Goal: Information Seeking & Learning: Learn about a topic

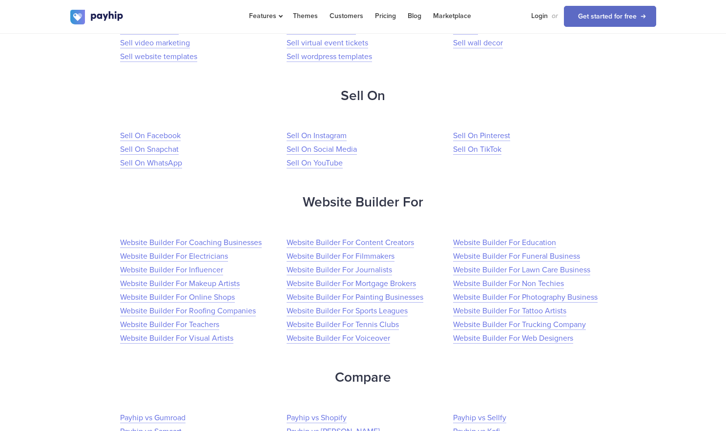
scroll to position [1486, 0]
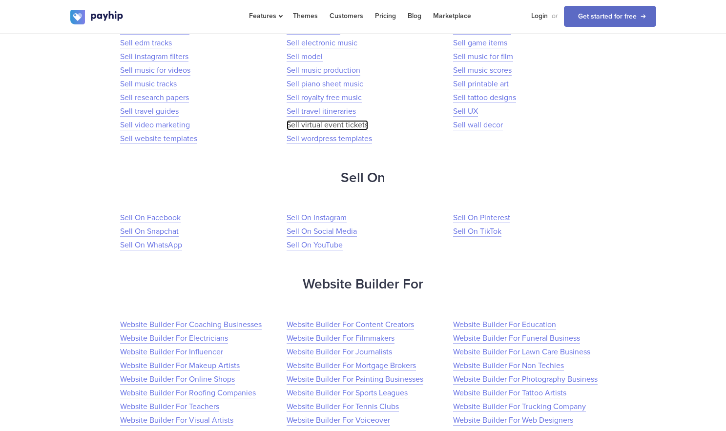
click at [318, 127] on link "Sell virtual event tickets" at bounding box center [327, 125] width 82 height 10
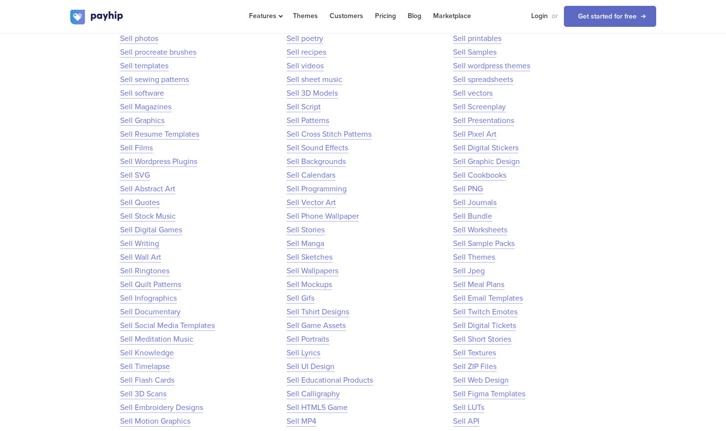
scroll to position [632, 0]
click at [144, 155] on link "Sell Wordpress Plugins" at bounding box center [158, 160] width 77 height 10
click at [314, 205] on link "Sell Vector Art" at bounding box center [310, 201] width 49 height 10
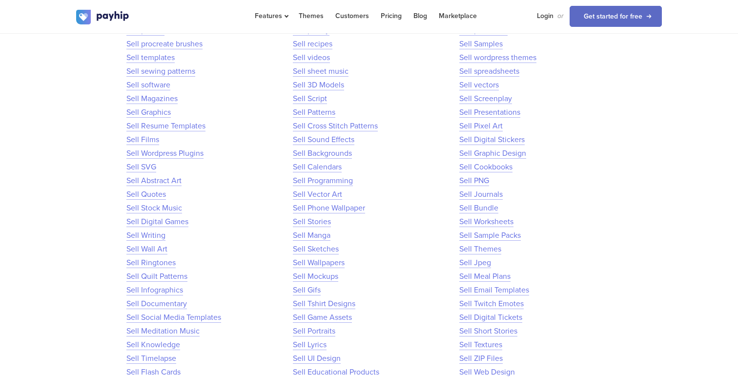
scroll to position [632, 0]
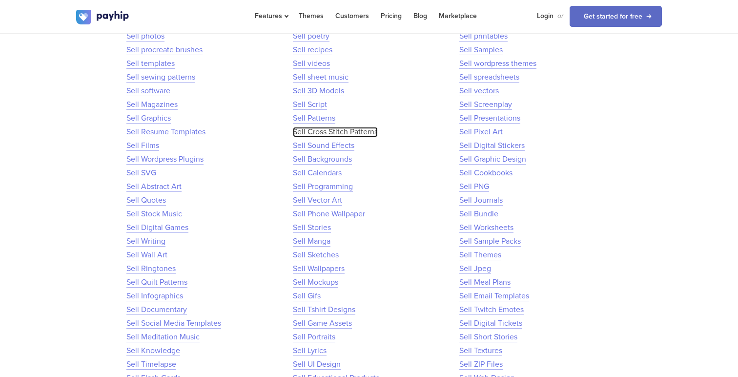
click at [321, 131] on link "Sell Cross Stitch Patterns" at bounding box center [335, 132] width 85 height 10
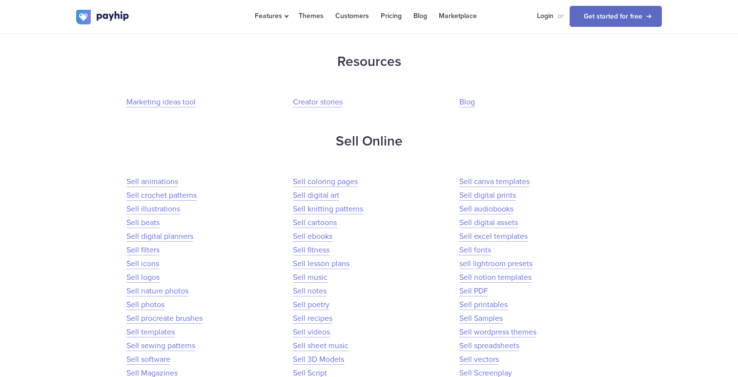
scroll to position [359, 0]
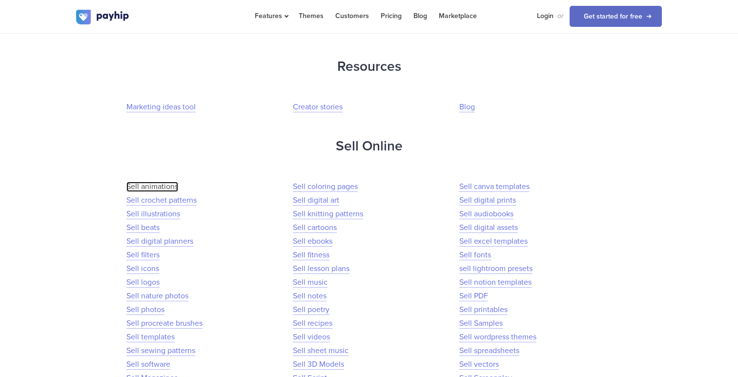
click at [146, 186] on link "Sell animations" at bounding box center [152, 187] width 52 height 10
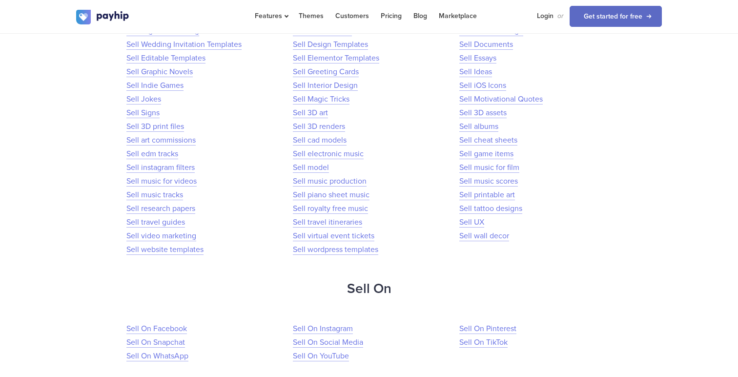
scroll to position [1398, 0]
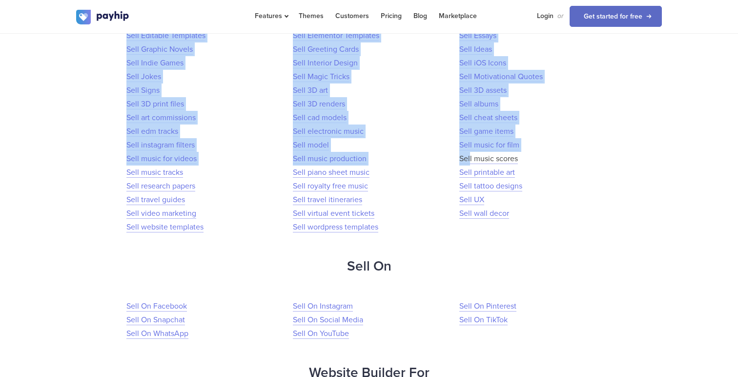
drag, startPoint x: 520, startPoint y: 232, endPoint x: 469, endPoint y: 155, distance: 92.3
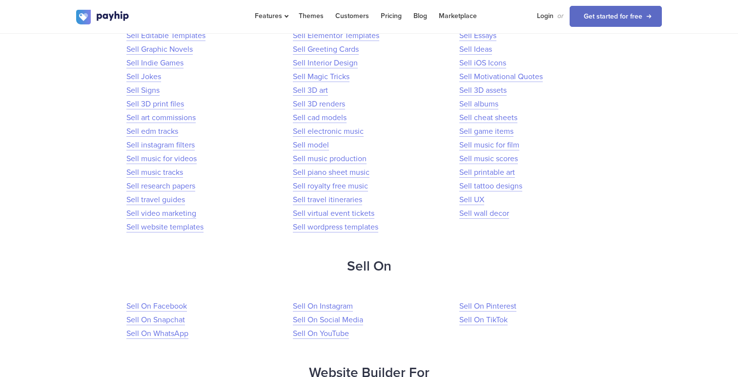
click at [389, 226] on li "Sell wordpress templates" at bounding box center [368, 227] width 150 height 14
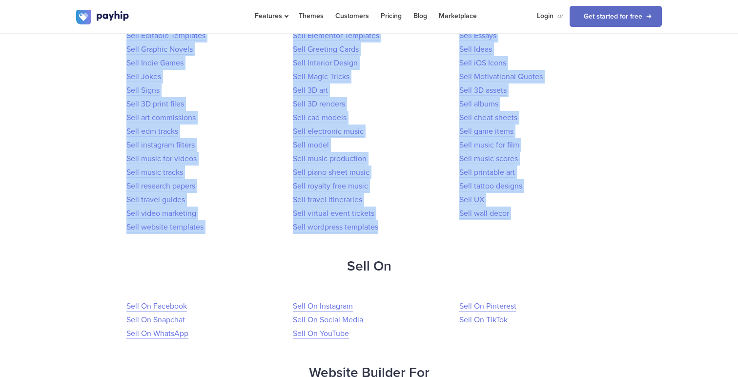
drag, startPoint x: 377, startPoint y: 227, endPoint x: 430, endPoint y: 226, distance: 52.7
copy ul "Sell animations Sell coloring pages Sell canva templates Sell crochet patterns …"
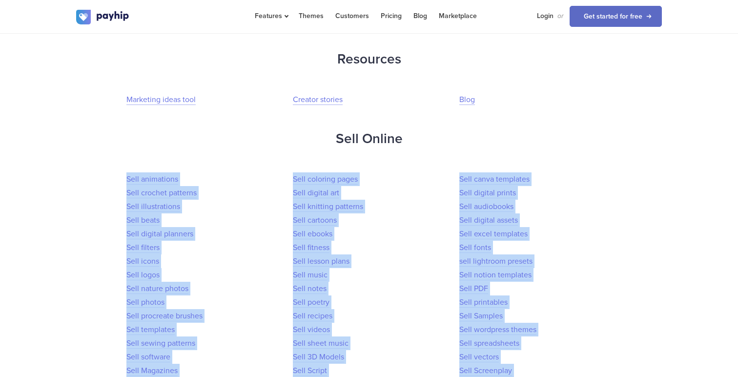
scroll to position [393, 0]
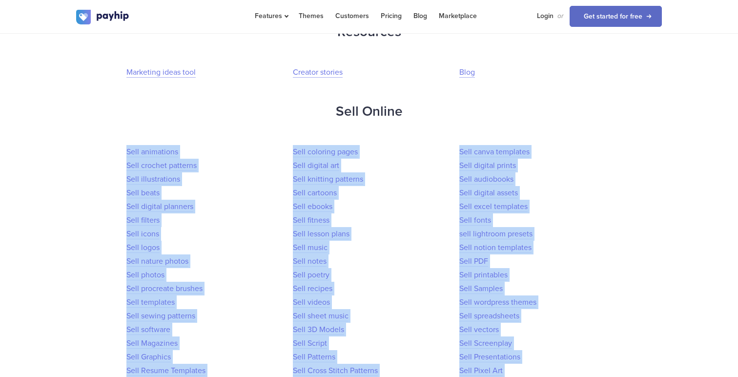
copy ul "Sell animations Sell coloring pages Sell canva templates Sell crochet patterns …"
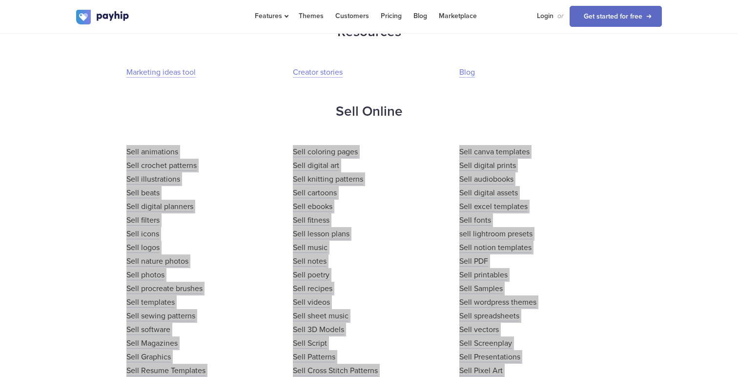
drag, startPoint x: 326, startPoint y: 200, endPoint x: 526, endPoint y: 3, distance: 280.6
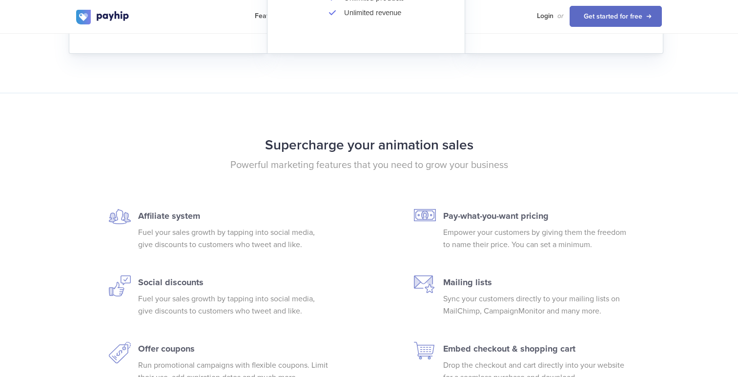
scroll to position [1834, 0]
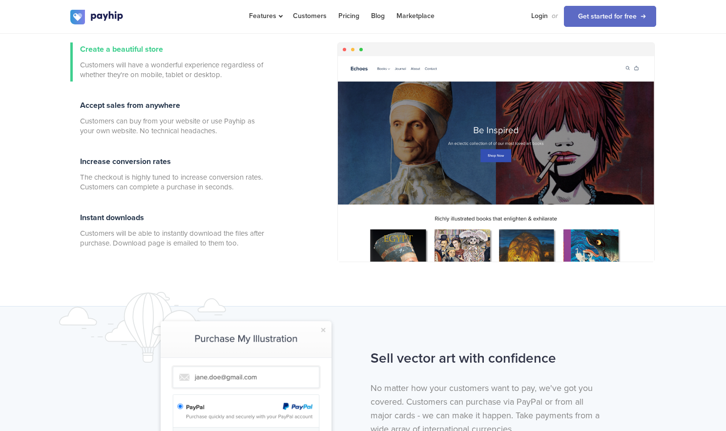
scroll to position [327, 0]
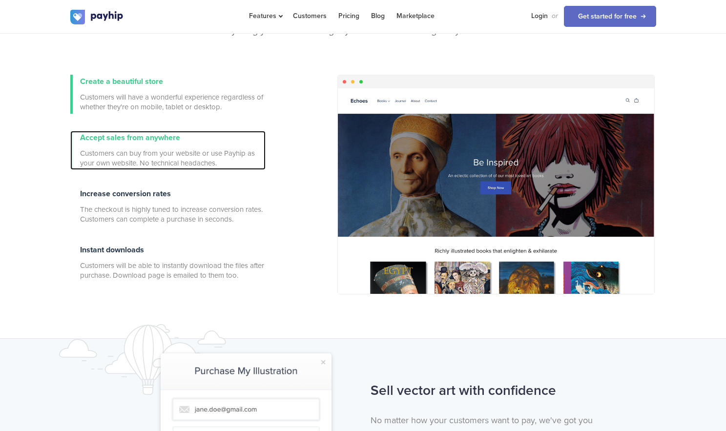
click at [121, 142] on span "Accept sales from anywhere" at bounding box center [130, 138] width 100 height 10
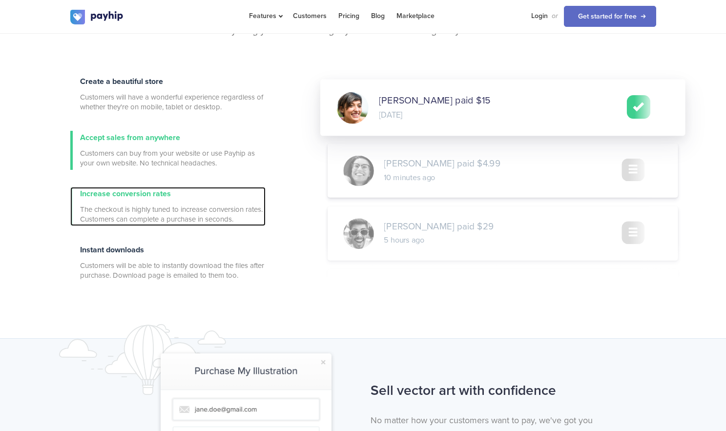
click at [118, 196] on span "Increase conversion rates" at bounding box center [125, 194] width 91 height 10
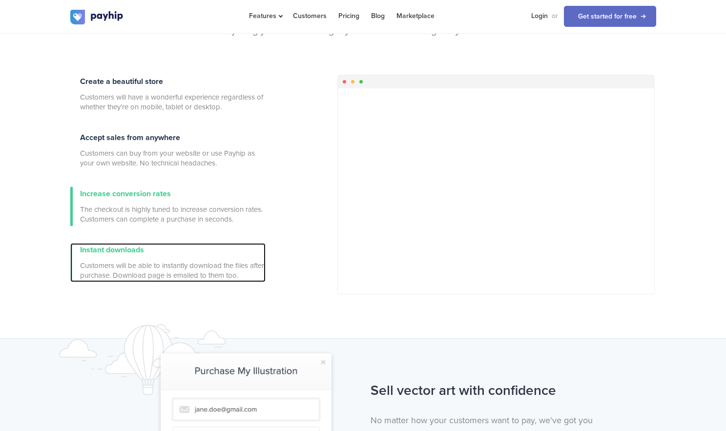
click at [111, 243] on div "Instant downloads Customers will be able to instantly download the files after …" at bounding box center [172, 262] width 185 height 39
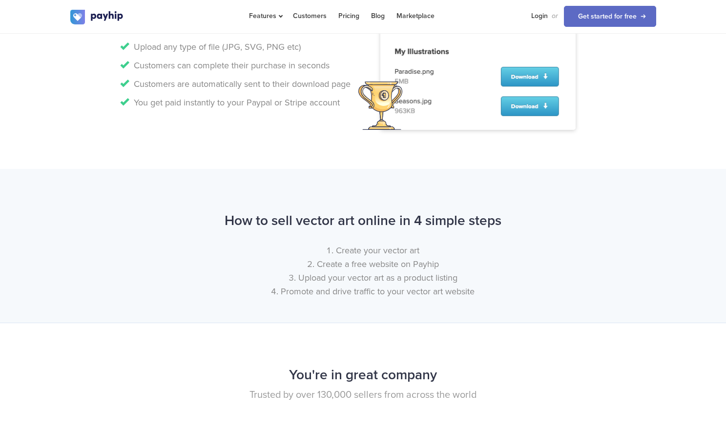
scroll to position [998, 0]
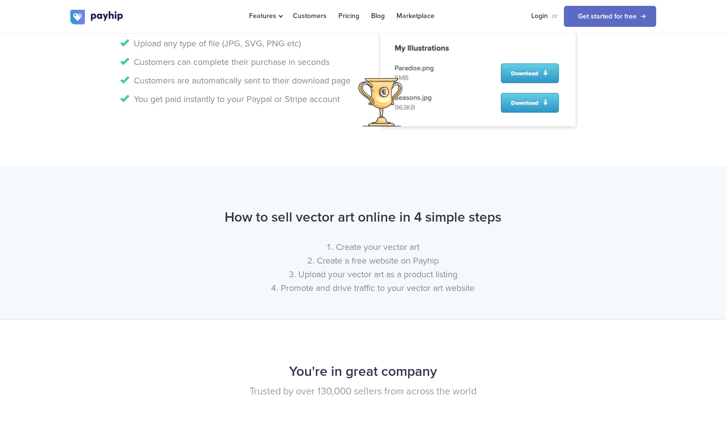
click at [302, 231] on div "How to sell vector art online in 4 simple steps Create your vector art Create a…" at bounding box center [363, 252] width 600 height 95
drag, startPoint x: 502, startPoint y: 218, endPoint x: 442, endPoint y: 216, distance: 60.6
click at [442, 216] on h2 "How to sell vector art online in 4 simple steps" at bounding box center [363, 218] width 586 height 26
drag, startPoint x: 512, startPoint y: 216, endPoint x: 281, endPoint y: 181, distance: 234.0
click at [281, 181] on div "How to sell vector art online in 4 simple steps Create your vector art Create a…" at bounding box center [363, 242] width 726 height 154
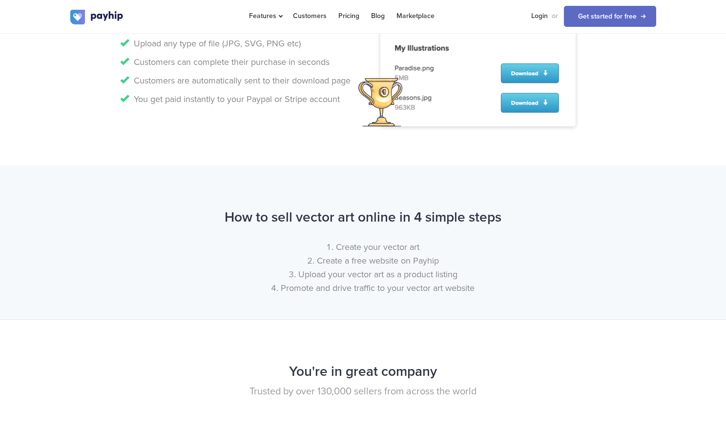
copy h2 "How to sell vector art online in 4 simple steps"
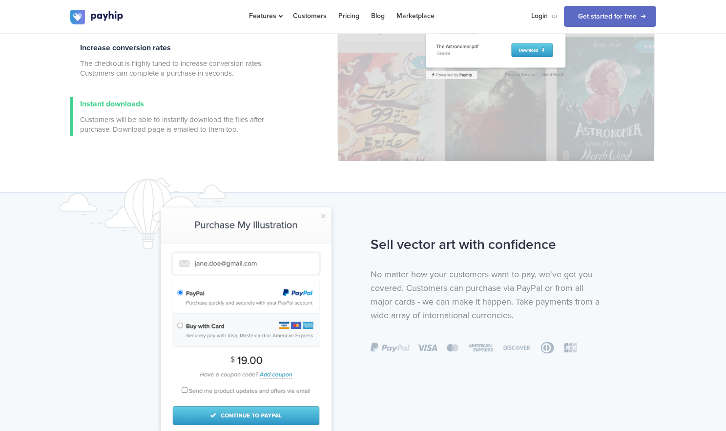
scroll to position [0, 0]
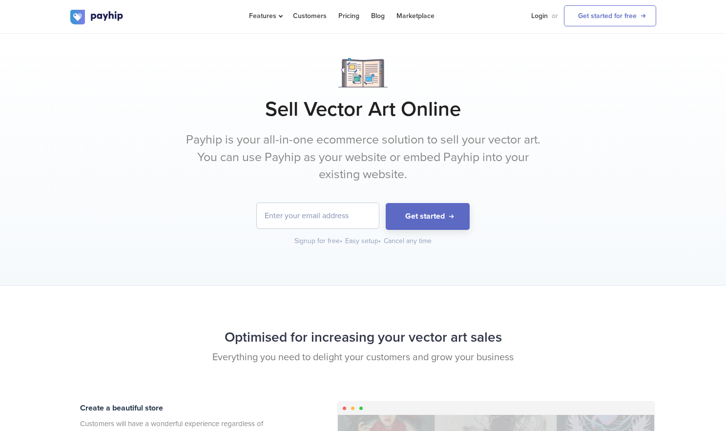
click at [209, 162] on p "Payhip is your all-in-one ecommerce solution to sell your vector art. You can u…" at bounding box center [363, 157] width 366 height 52
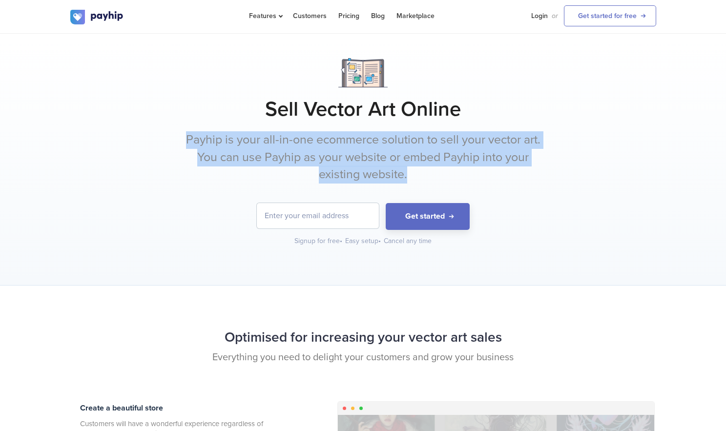
drag, startPoint x: 183, startPoint y: 140, endPoint x: 454, endPoint y: 174, distance: 273.5
click at [454, 174] on p "Payhip is your all-in-one ecommerce solution to sell your vector art. You can u…" at bounding box center [363, 157] width 366 height 52
copy p "Payhip is your all-in-one ecommerce solution to sell your vector art. You can u…"
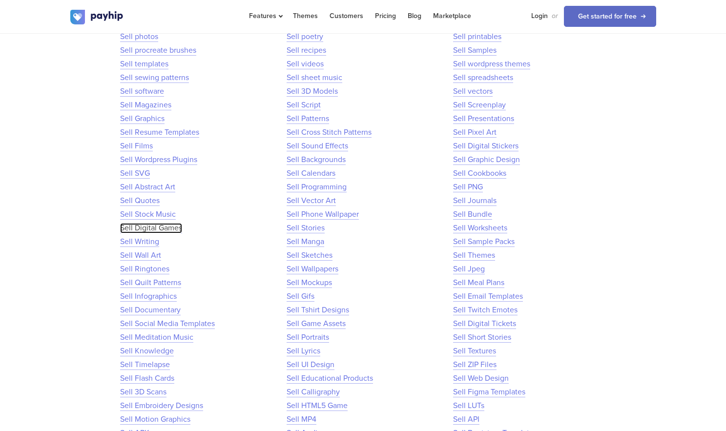
click at [150, 225] on link "Sell Digital Games" at bounding box center [151, 228] width 62 height 10
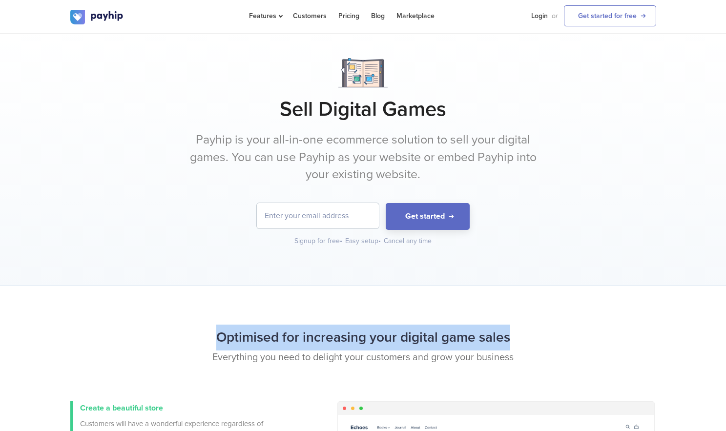
drag, startPoint x: 509, startPoint y: 338, endPoint x: 202, endPoint y: 325, distance: 307.3
click at [202, 325] on h2 "Optimised for increasing your digital game sales" at bounding box center [363, 338] width 586 height 26
copy h2 "Optimised for increasing your digital game sales"
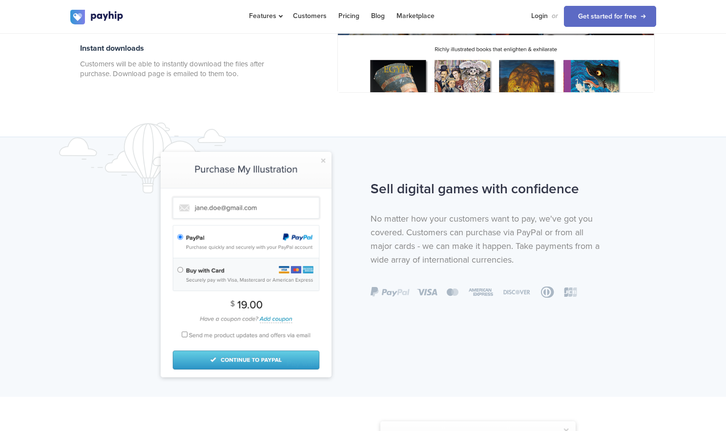
scroll to position [525, 0]
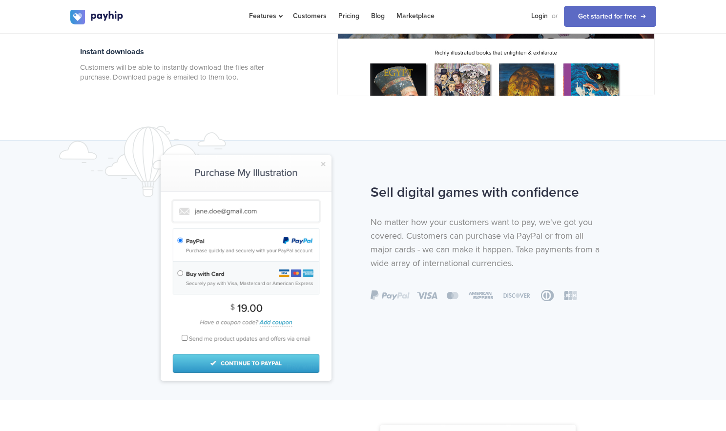
drag, startPoint x: 585, startPoint y: 199, endPoint x: 370, endPoint y: 183, distance: 215.8
click at [370, 183] on h2 "Sell digital games with confidence" at bounding box center [488, 193] width 236 height 26
copy h2 "Sell digital games with confidence"
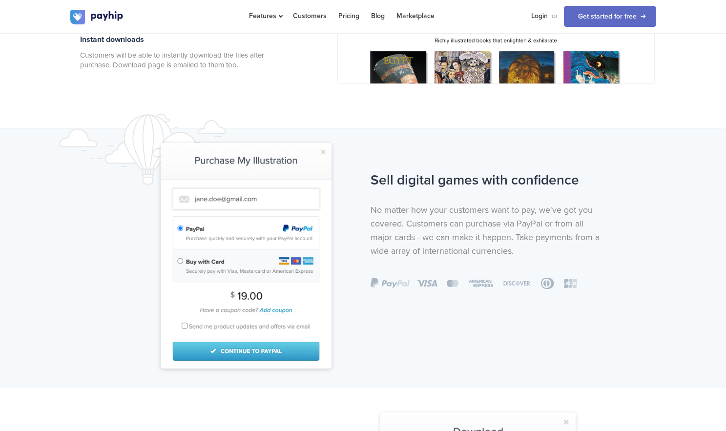
scroll to position [593, 0]
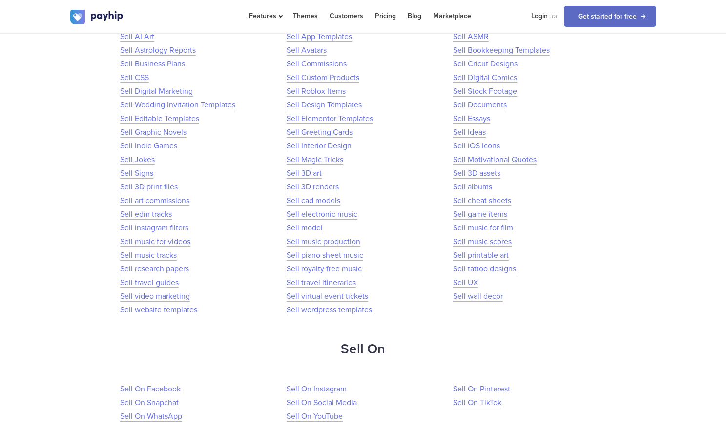
scroll to position [1342, 0]
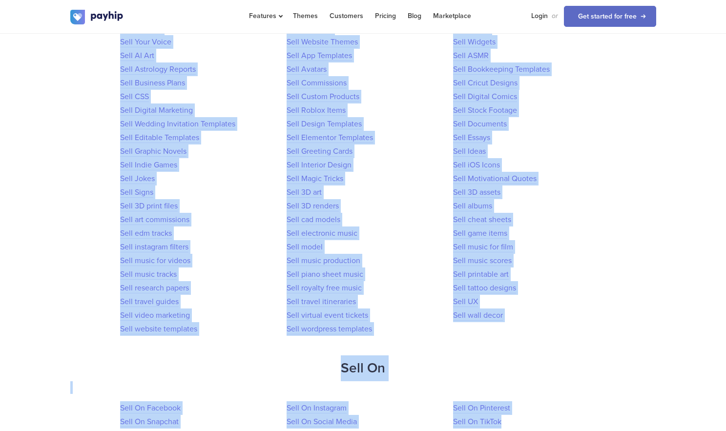
scroll to position [1305, 0]
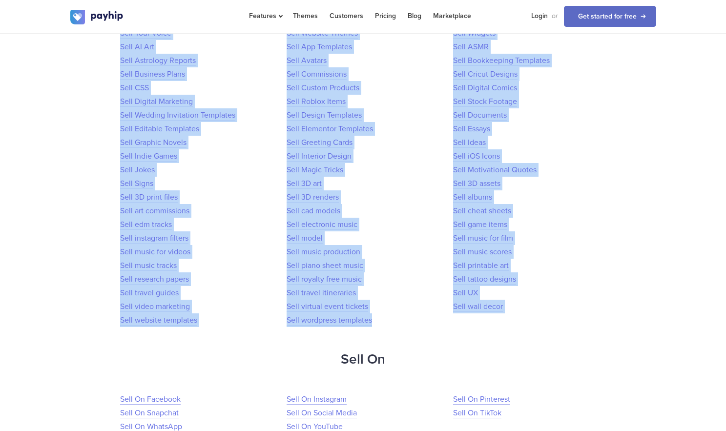
drag, startPoint x: 111, startPoint y: 87, endPoint x: 409, endPoint y: 319, distance: 377.7
copy ul "Sell animations Sell coloring pages Sell canva templates Sell crochet patterns …"
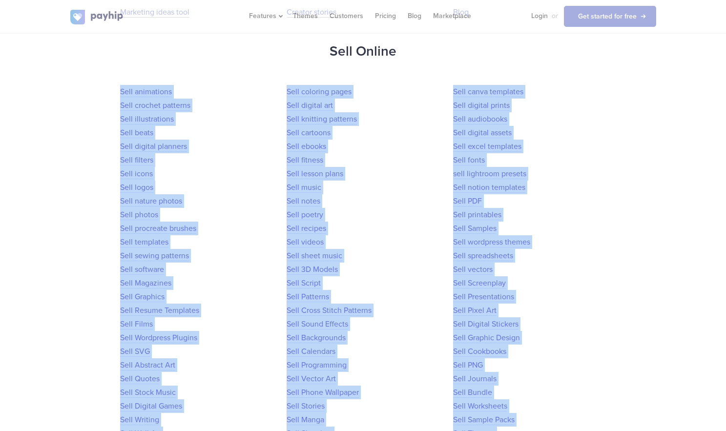
scroll to position [514, 0]
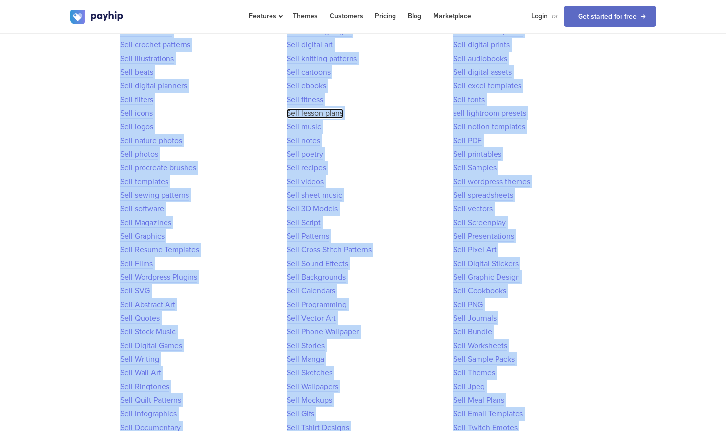
click at [331, 118] on link "Sell lesson plans" at bounding box center [314, 113] width 57 height 10
click at [393, 118] on li "Sell lesson plans" at bounding box center [361, 113] width 150 height 14
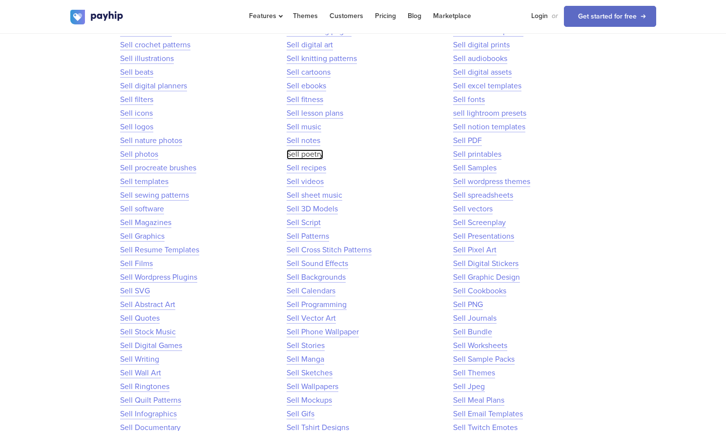
click at [315, 154] on link "Sell poetry" at bounding box center [304, 154] width 37 height 10
click at [328, 118] on link "Sell lesson plans" at bounding box center [314, 113] width 57 height 10
click at [315, 82] on link "Sell ebooks" at bounding box center [306, 86] width 40 height 10
click at [303, 45] on link "Sell digital art" at bounding box center [309, 45] width 46 height 10
click at [145, 112] on link "Sell icons" at bounding box center [136, 113] width 33 height 10
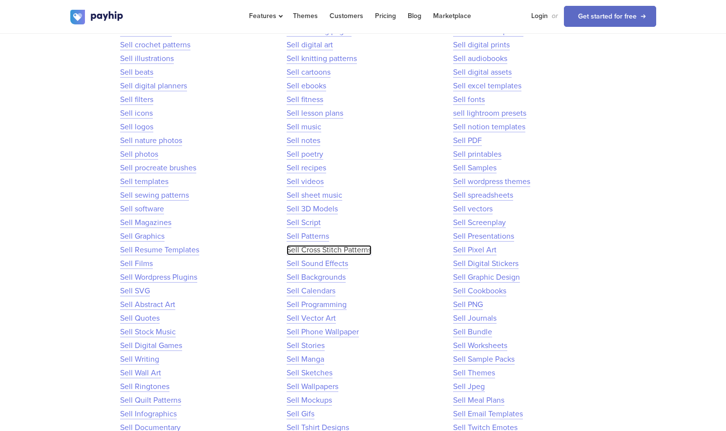
click at [308, 251] on link "Sell Cross Stitch Patterns" at bounding box center [328, 250] width 85 height 10
click at [489, 221] on link "Sell Screenplay" at bounding box center [479, 223] width 53 height 10
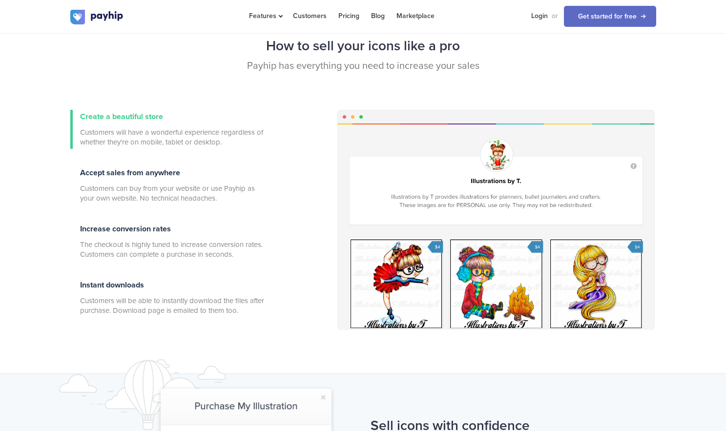
scroll to position [335, 0]
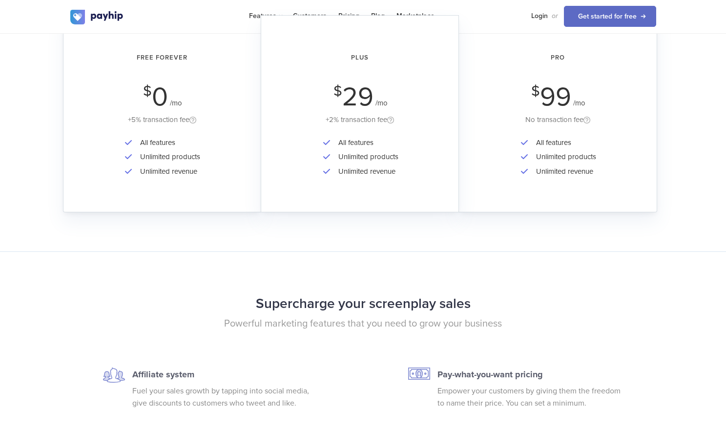
scroll to position [1727, 0]
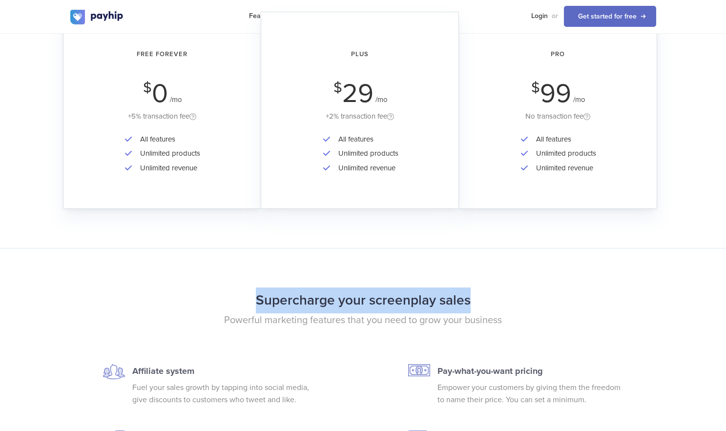
drag, startPoint x: 468, startPoint y: 301, endPoint x: 246, endPoint y: 297, distance: 221.1
click at [246, 297] on h2 "Supercharge your screenplay sales" at bounding box center [363, 300] width 586 height 26
copy h2 "Supercharge your screenplay sales"
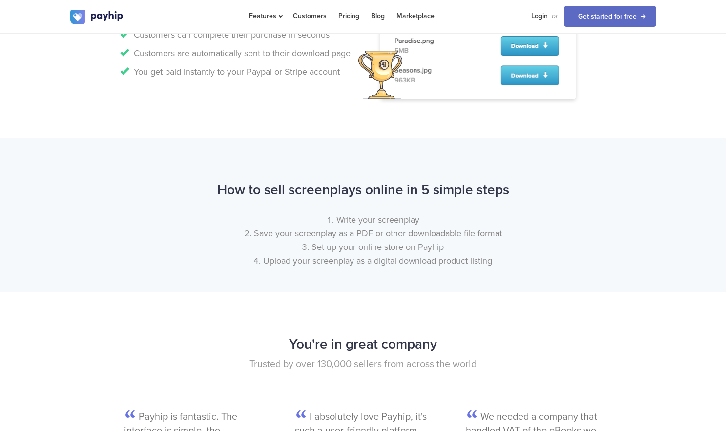
scroll to position [982, 0]
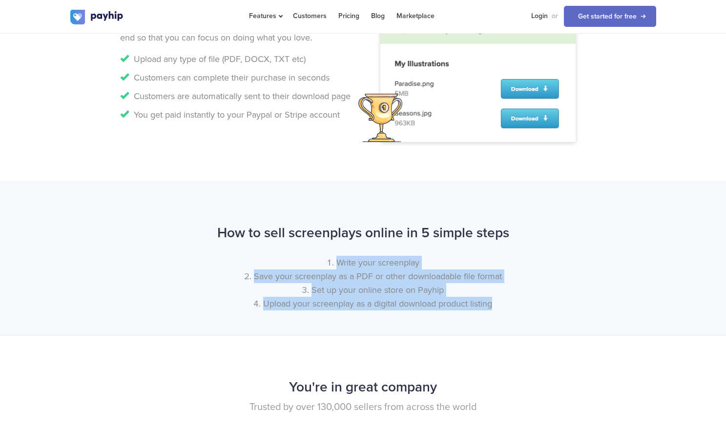
drag, startPoint x: 498, startPoint y: 307, endPoint x: 318, endPoint y: 263, distance: 185.5
click at [318, 263] on ol "Write your screenplay Save your screenplay as a PDF or other downloadable file …" at bounding box center [363, 283] width 586 height 55
copy ol "Write your screenplay Save your screenplay as a PDF or other downloadable file …"
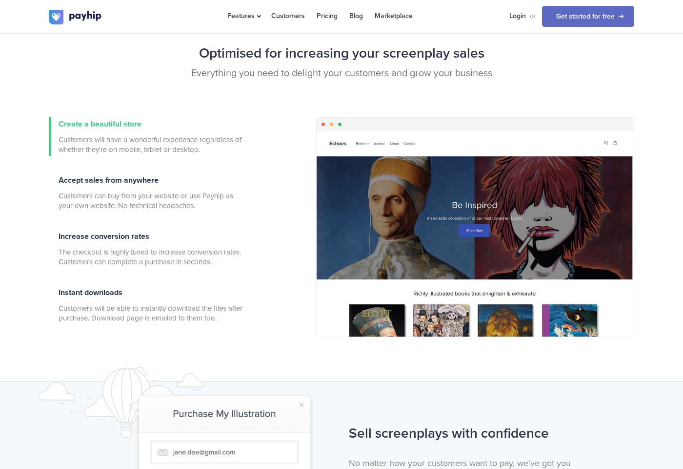
scroll to position [361, 0]
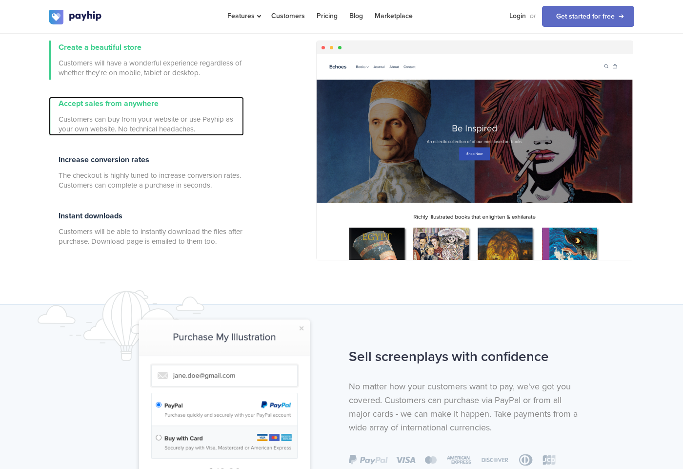
click at [122, 108] on div "Accept sales from anywhere Customers can buy from your website or use Payhip as…" at bounding box center [151, 116] width 185 height 39
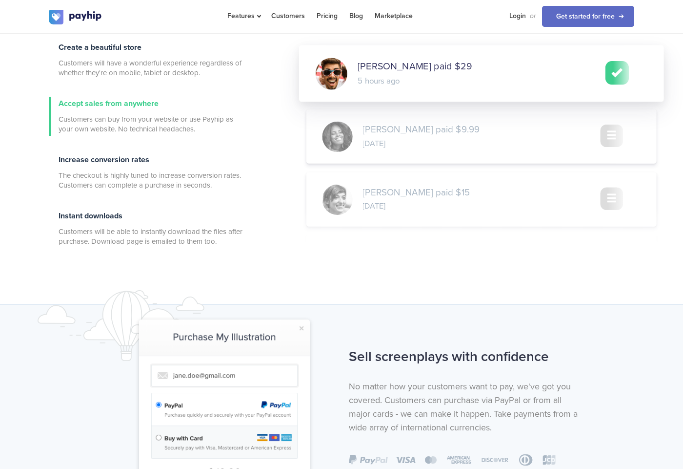
click at [96, 145] on div "Create a beautiful store Customers will have a wonderful experience regardless …" at bounding box center [146, 153] width 195 height 225
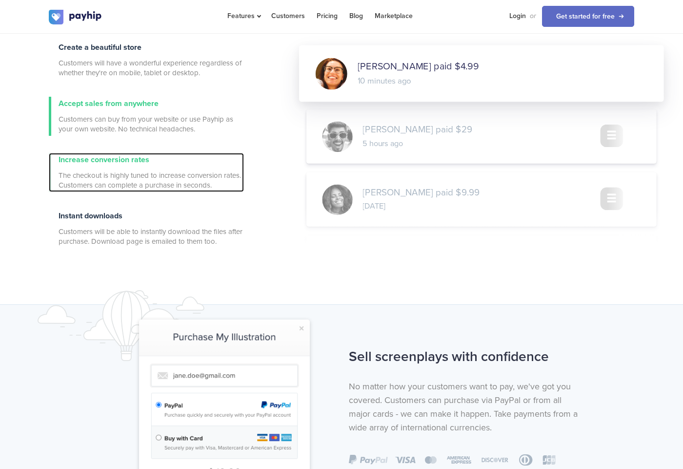
click at [87, 160] on span "Increase conversion rates" at bounding box center [104, 160] width 91 height 10
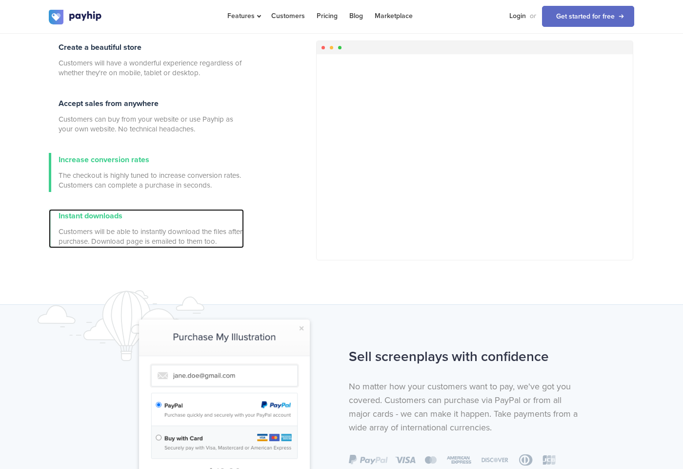
click at [88, 209] on div "Instant downloads Customers will be able to instantly download the files after …" at bounding box center [151, 228] width 185 height 39
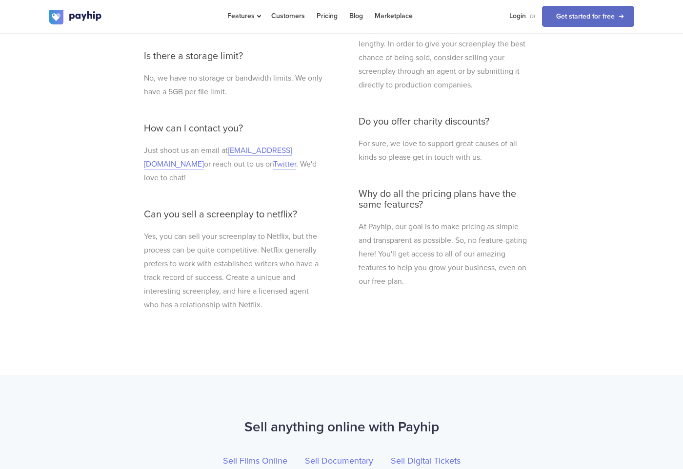
scroll to position [3256, 0]
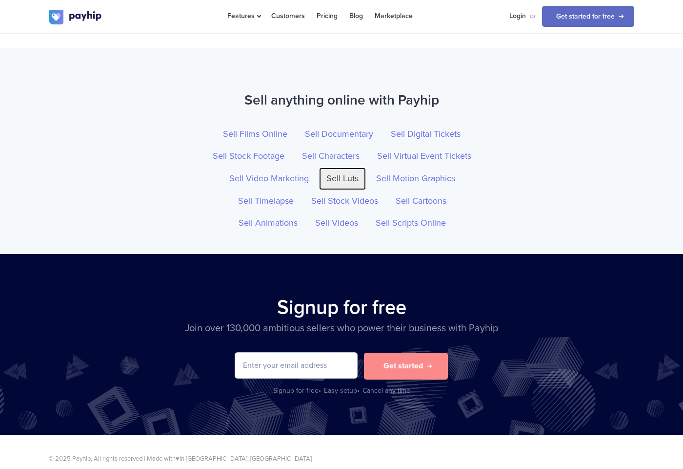
click at [331, 167] on link "Sell Luts" at bounding box center [342, 178] width 47 height 22
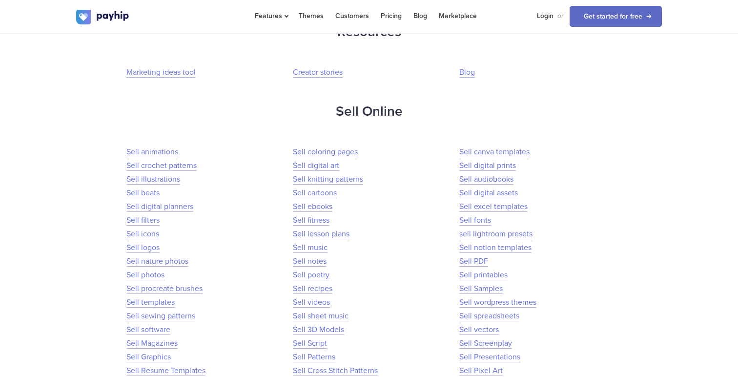
click at [514, 109] on h2 "Sell Online" at bounding box center [369, 112] width 586 height 26
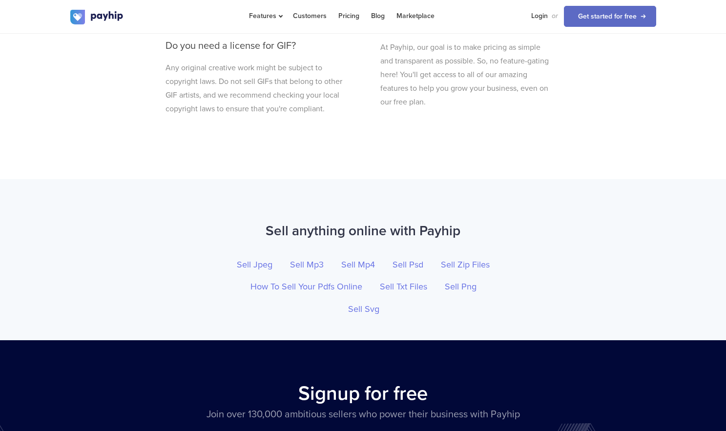
scroll to position [3235, 0]
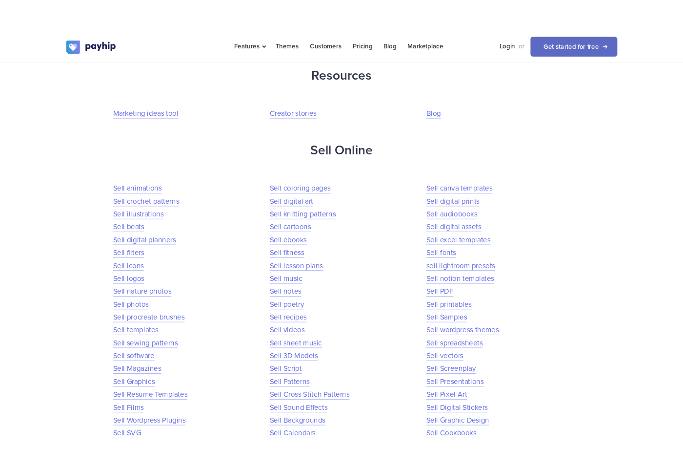
scroll to position [384, 0]
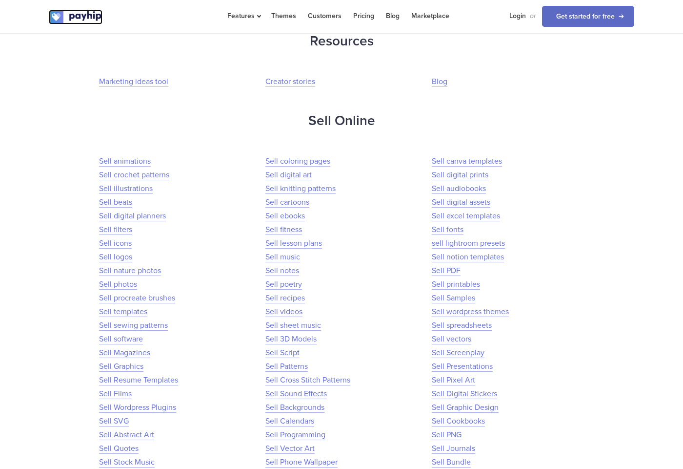
click at [80, 15] on img at bounding box center [76, 17] width 54 height 15
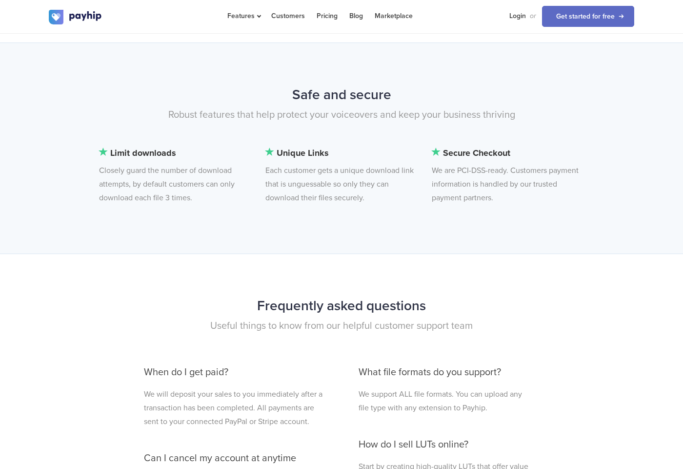
scroll to position [2385, 0]
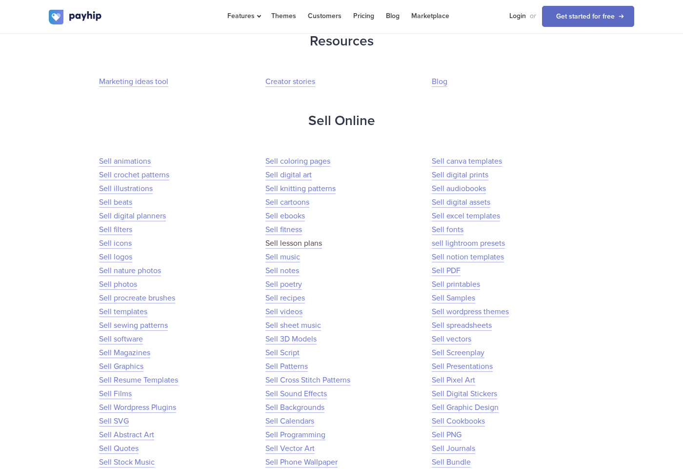
scroll to position [384, 0]
click at [285, 225] on link "Sell fitness" at bounding box center [284, 230] width 37 height 10
click at [121, 201] on link "Sell beats" at bounding box center [115, 202] width 33 height 10
click at [284, 215] on link "Sell ebooks" at bounding box center [286, 216] width 40 height 10
click at [467, 300] on link "Sell Samples" at bounding box center [453, 298] width 43 height 10
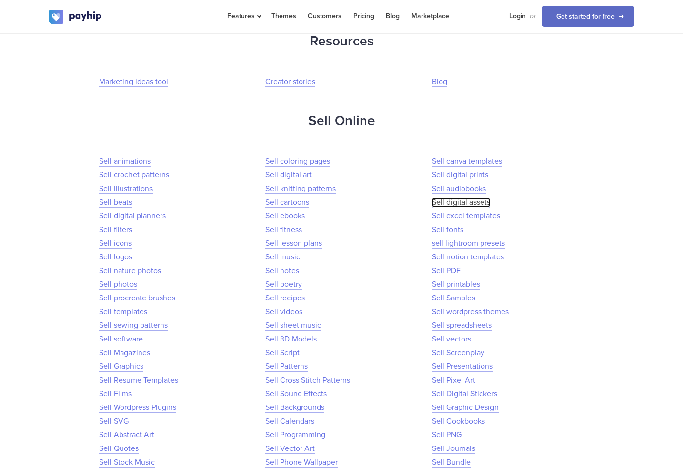
click at [451, 204] on link "Sell digital assets" at bounding box center [461, 202] width 59 height 10
click at [454, 281] on link "Sell printables" at bounding box center [456, 284] width 48 height 10
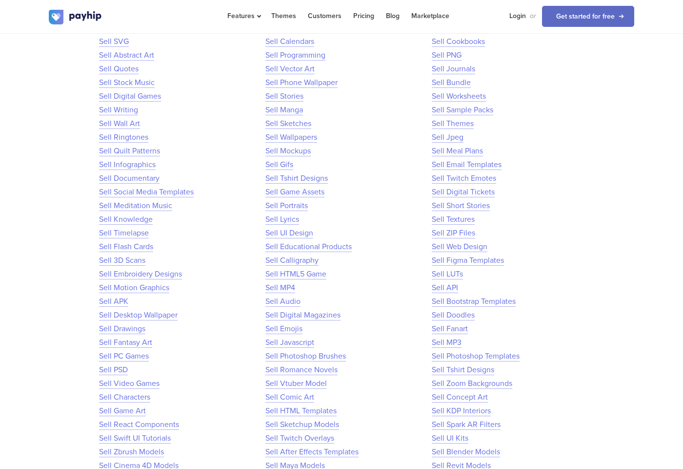
scroll to position [828, 0]
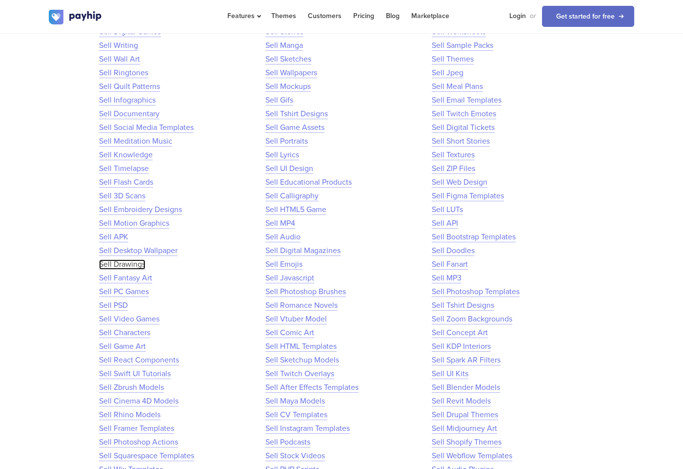
click at [124, 265] on link "Sell Drawings" at bounding box center [122, 264] width 46 height 10
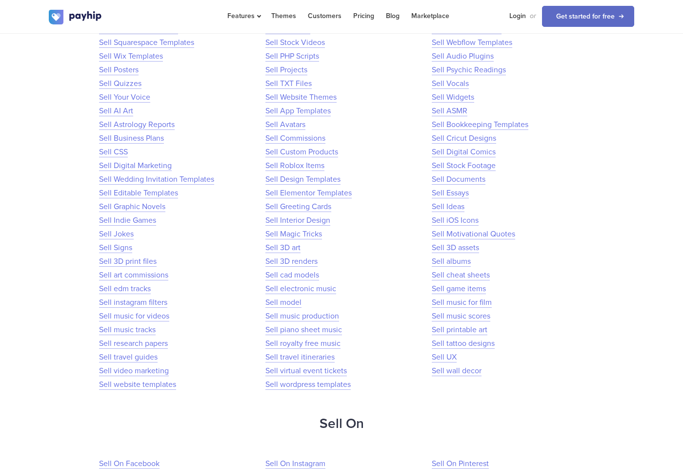
scroll to position [1289, 0]
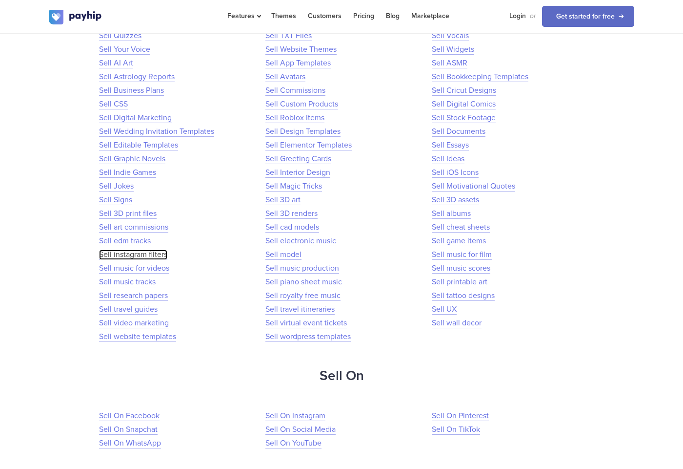
click at [125, 255] on link "Sell instagram filters" at bounding box center [133, 254] width 68 height 10
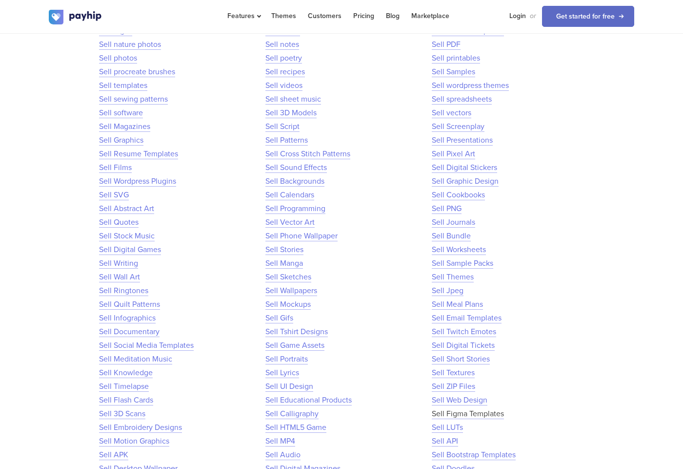
scroll to position [614, 0]
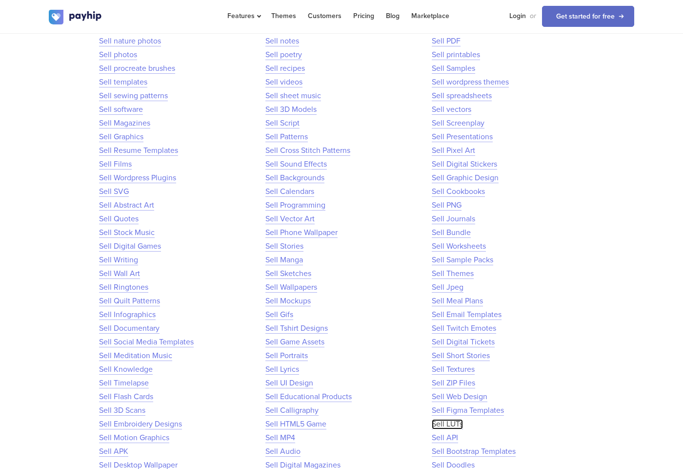
click at [455, 425] on link "Sell LUTs" at bounding box center [447, 424] width 31 height 10
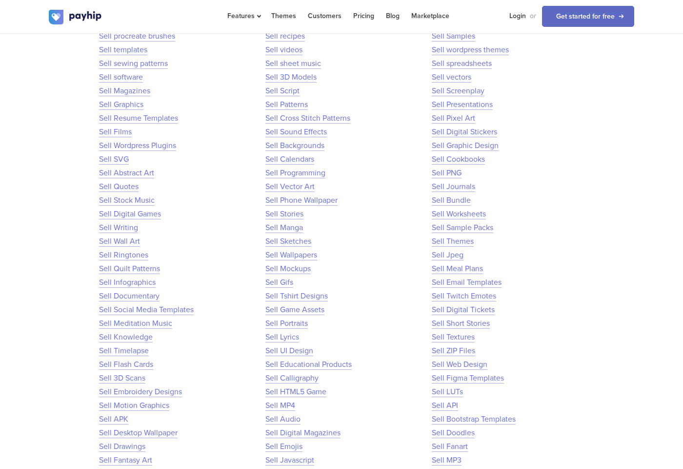
scroll to position [650, 0]
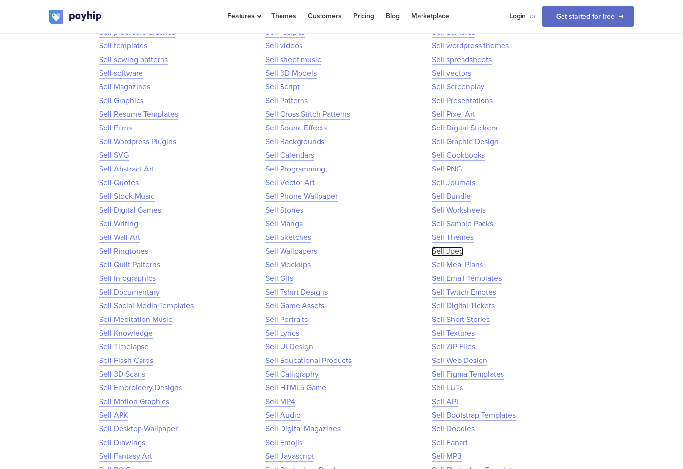
click at [439, 249] on link "Sell Jpeg" at bounding box center [448, 251] width 32 height 10
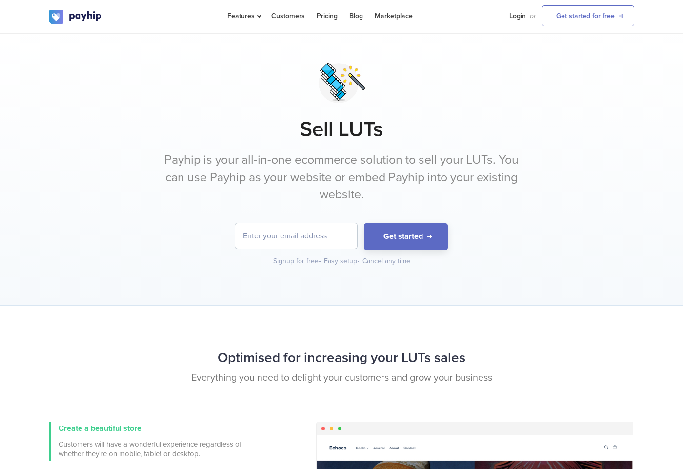
scroll to position [12, 0]
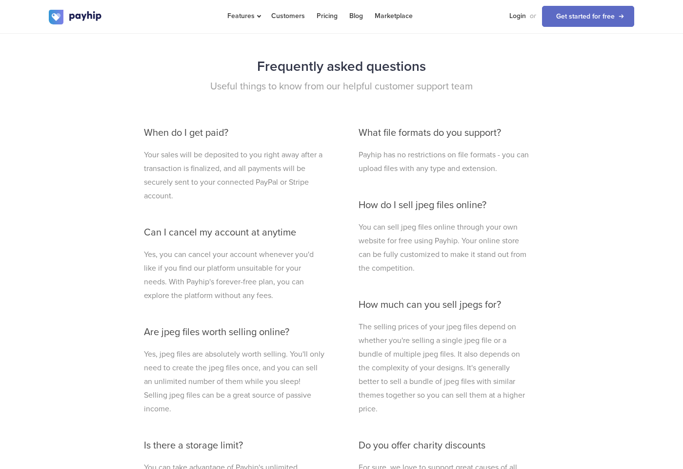
scroll to position [2594, 0]
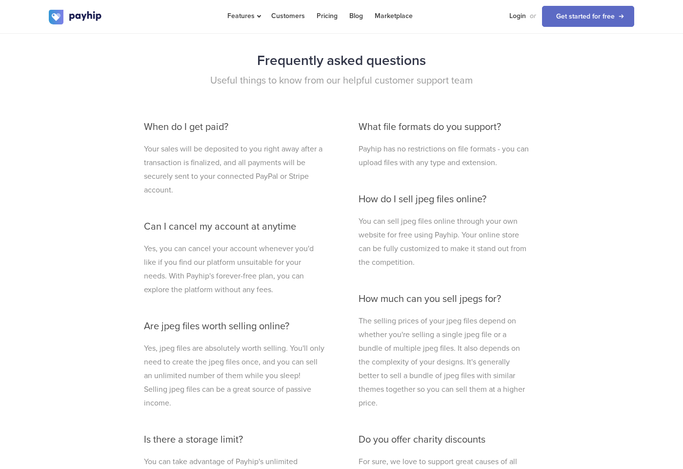
click at [228, 230] on h3 "Can I cancel my account at anytime" at bounding box center [234, 226] width 181 height 11
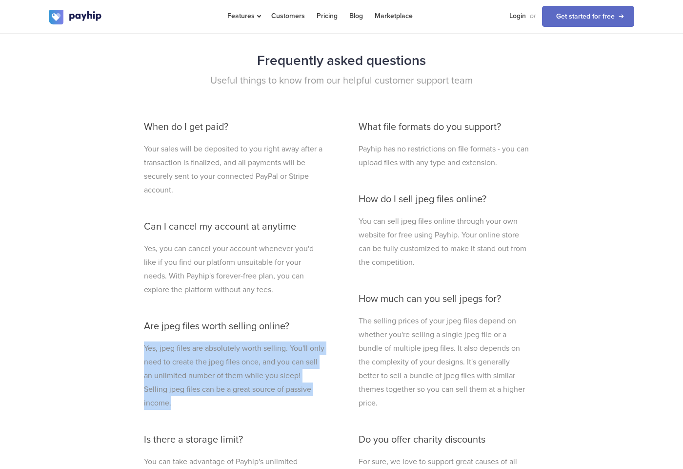
drag, startPoint x: 321, startPoint y: 393, endPoint x: 137, endPoint y: 346, distance: 189.9
click at [137, 346] on div "When do I get paid? Your sales will be deposited to you right away after a tran…" at bounding box center [234, 429] width 195 height 634
copy p "Yes, jpeg files are absolutely worth selling. You'll only need to create the jp…"
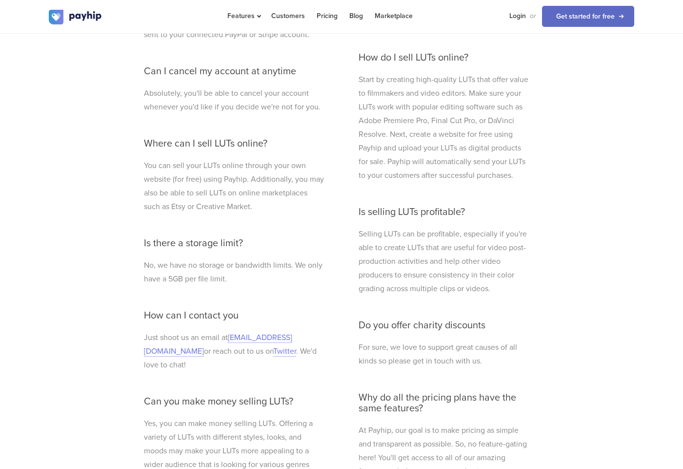
scroll to position [2632, 0]
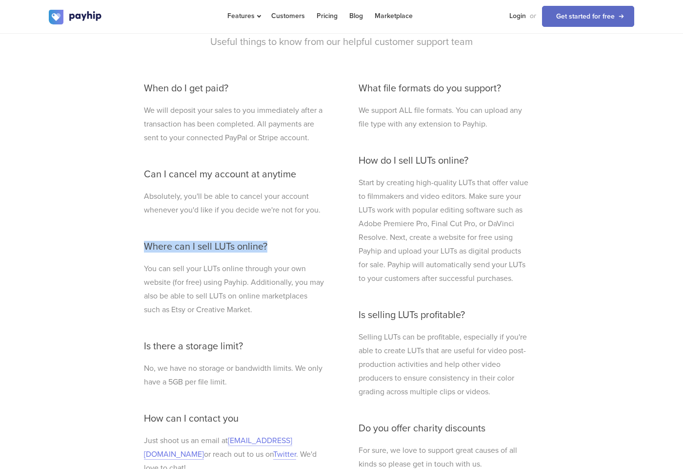
drag, startPoint x: 274, startPoint y: 244, endPoint x: 144, endPoint y: 246, distance: 129.4
click at [144, 246] on h3 "Where can I sell LUTs online?" at bounding box center [234, 246] width 181 height 11
copy h3 "Where can I sell LUTs online?"
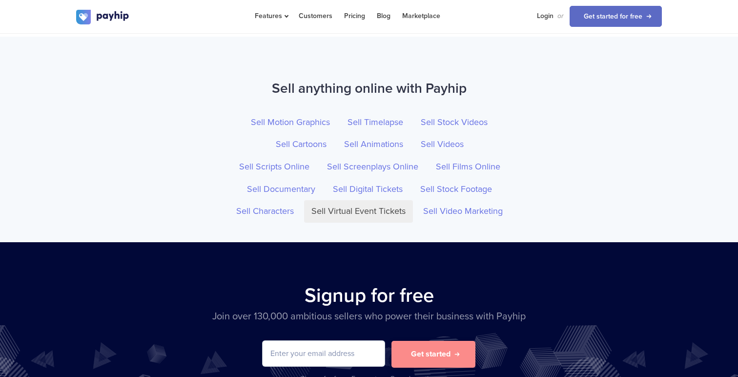
scroll to position [3235, 0]
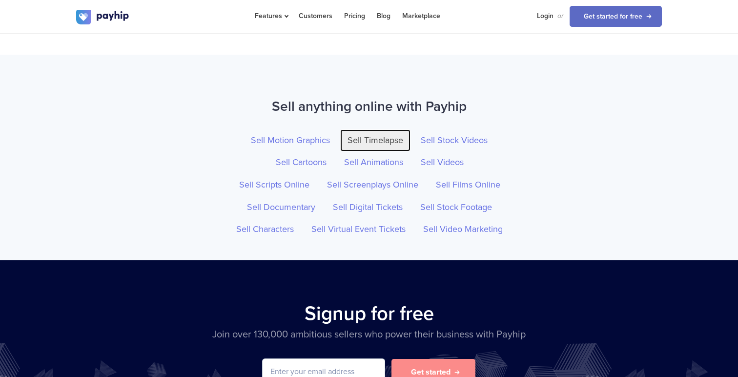
click at [367, 137] on link "Sell Timelapse" at bounding box center [375, 140] width 70 height 22
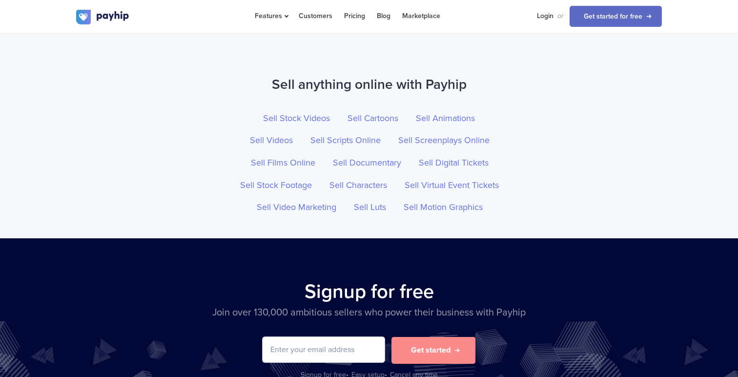
scroll to position [3331, 0]
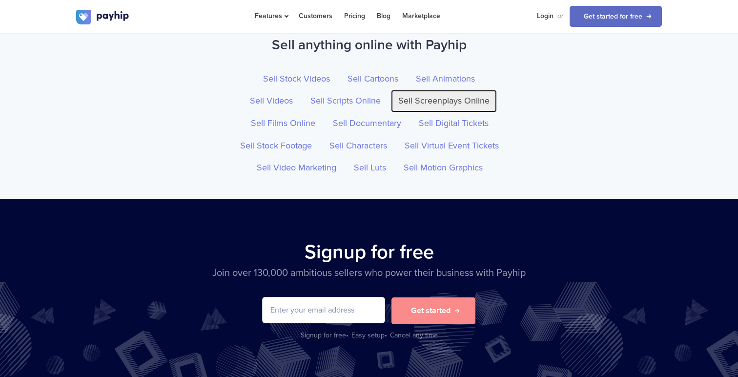
click at [435, 103] on link "Sell Screenplays Online" at bounding box center [444, 101] width 106 height 22
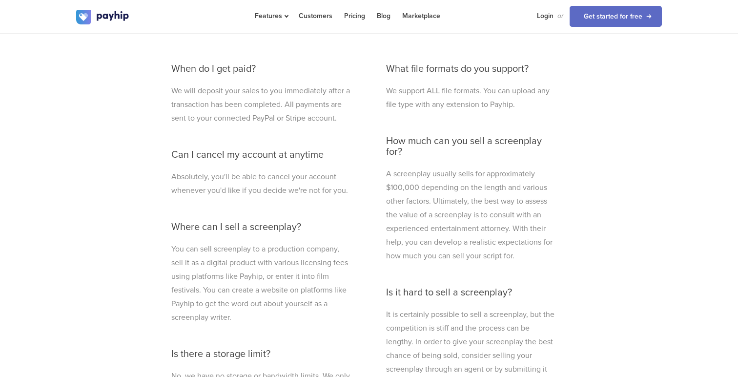
scroll to position [2604, 0]
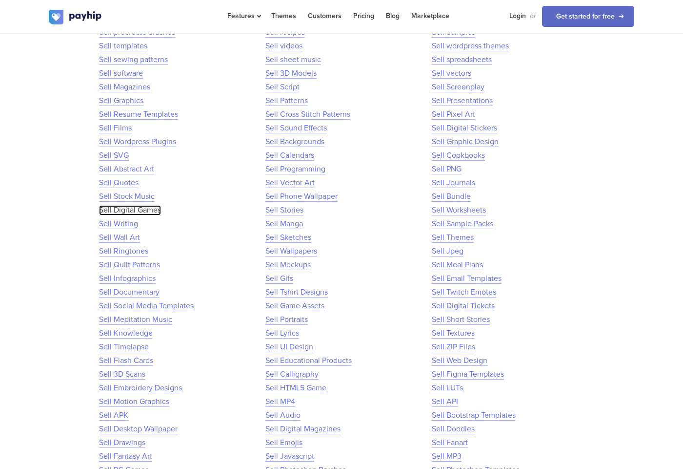
click at [123, 210] on link "Sell Digital Games" at bounding box center [130, 210] width 62 height 10
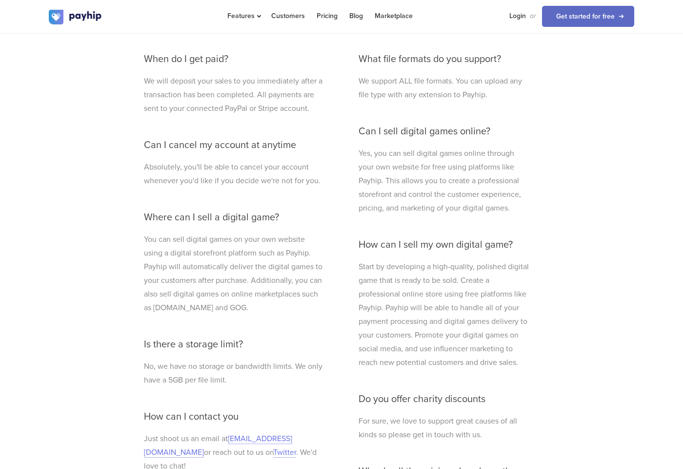
scroll to position [2534, 0]
